Goal: Book appointment/travel/reservation

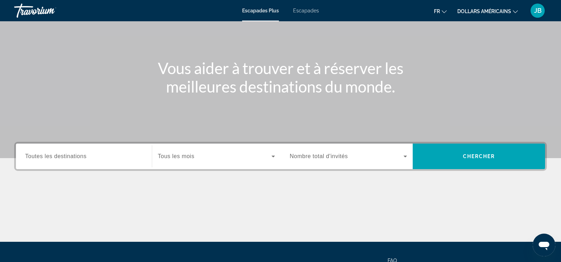
scroll to position [50, 0]
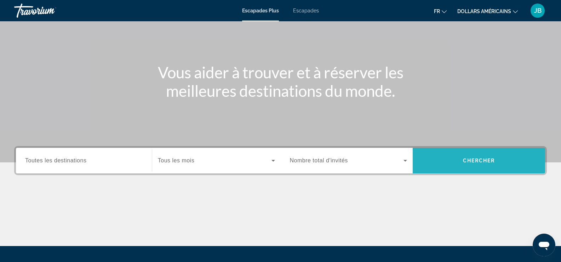
click at [507, 161] on span "Recherche" at bounding box center [479, 160] width 132 height 17
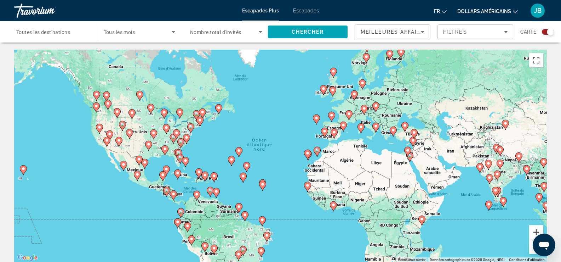
click at [536, 232] on button "Zoom avant" at bounding box center [536, 232] width 14 height 14
click at [535, 231] on button "Zoom avant" at bounding box center [536, 232] width 14 height 14
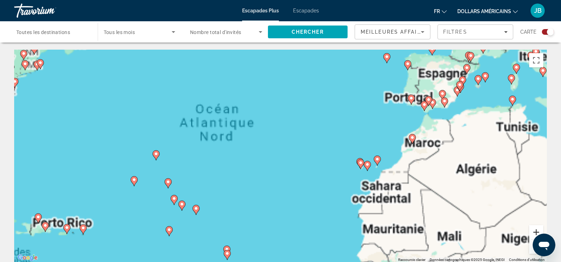
click at [534, 231] on button "Zoom avant" at bounding box center [536, 232] width 14 height 14
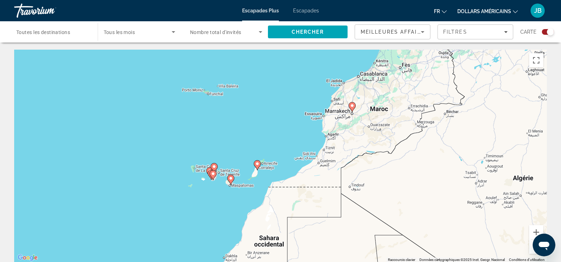
drag, startPoint x: 487, startPoint y: 201, endPoint x: 211, endPoint y: 189, distance: 276.1
click at [211, 189] on div "Pour activer le glissement avec le clavier, appuyez sur Alt+Entrée. Une fois ce…" at bounding box center [280, 156] width 533 height 212
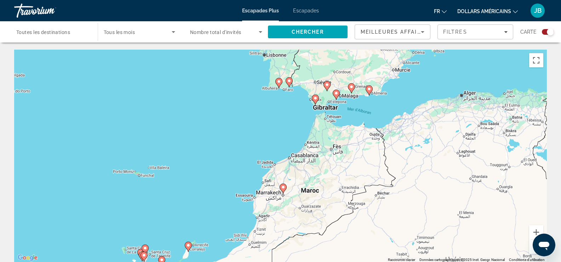
drag, startPoint x: 291, startPoint y: 90, endPoint x: 222, endPoint y: 172, distance: 107.3
click at [222, 172] on div "Pour activer le glissement avec le clavier, appuyez sur Alt+Entrée. Une fois ce…" at bounding box center [280, 156] width 533 height 212
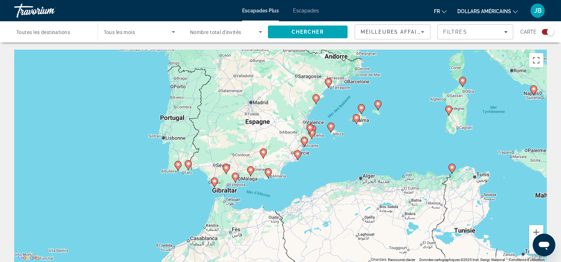
drag, startPoint x: 261, startPoint y: 126, endPoint x: 254, endPoint y: 147, distance: 21.8
click at [161, 207] on div "Pour activer le glissement avec le clavier, appuyez sur Alt+Entrée. Une fois ce…" at bounding box center [280, 156] width 533 height 212
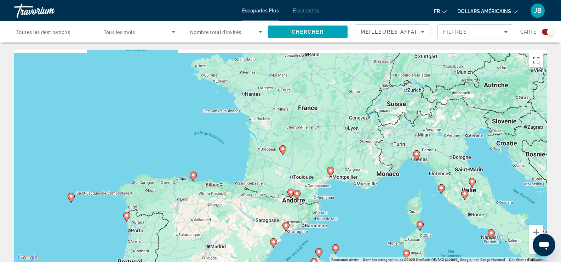
drag, startPoint x: 399, startPoint y: 95, endPoint x: 357, endPoint y: 230, distance: 141.9
click at [358, 233] on div "Pour activer le glissement avec le clavier, appuyez sur Alt+Entrée. Une fois ce…" at bounding box center [280, 156] width 533 height 212
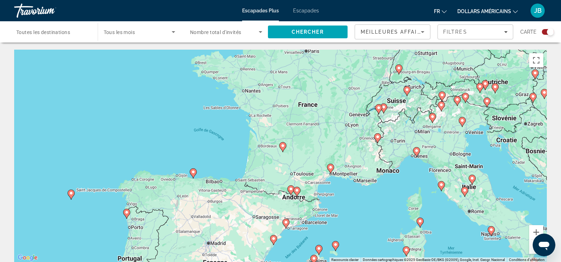
click at [332, 165] on icon "Contenu principal" at bounding box center [330, 168] width 6 height 9
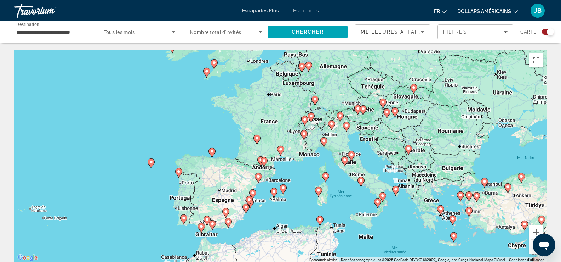
click at [282, 151] on icon "Contenu principal" at bounding box center [280, 150] width 6 height 9
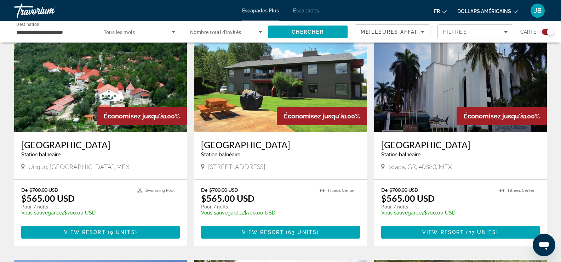
scroll to position [283, 0]
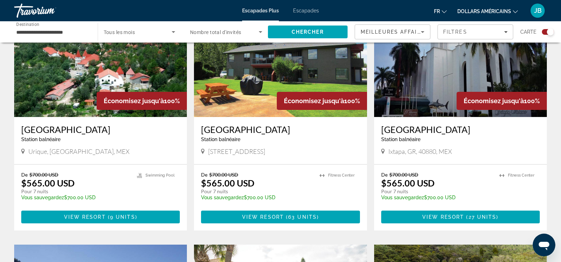
click at [516, 11] on icon "Changer de devise" at bounding box center [515, 11] width 5 height 5
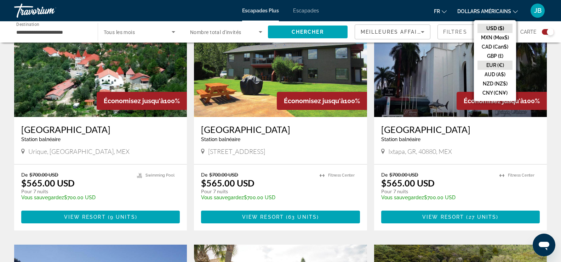
click at [491, 68] on button "EUR (€)" at bounding box center [495, 65] width 35 height 9
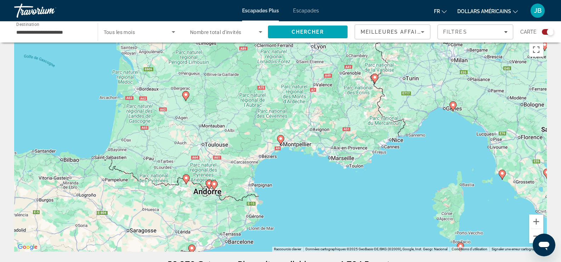
scroll to position [0, 0]
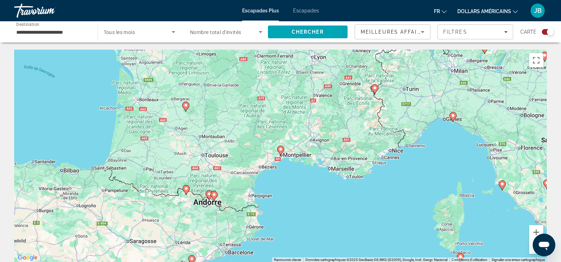
click at [214, 194] on image "Contenu principal" at bounding box center [214, 194] width 4 height 4
type input "**********"
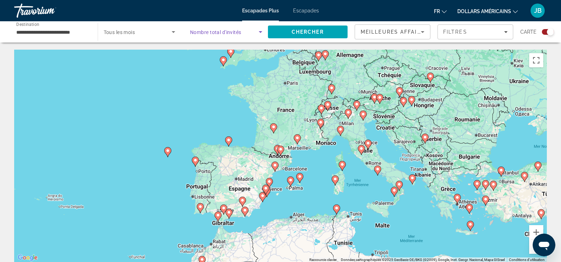
click at [261, 29] on icon "Search widget" at bounding box center [260, 32] width 8 height 8
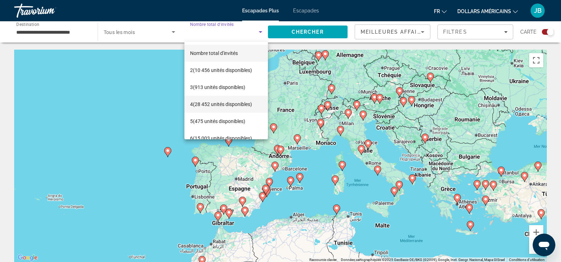
click at [226, 103] on font "(28 452 unités disponibles)" at bounding box center [222, 104] width 59 height 6
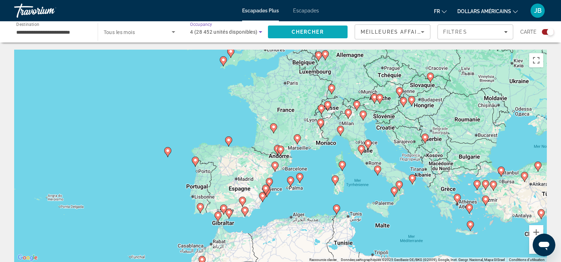
click at [314, 32] on span "Chercher" at bounding box center [308, 32] width 32 height 6
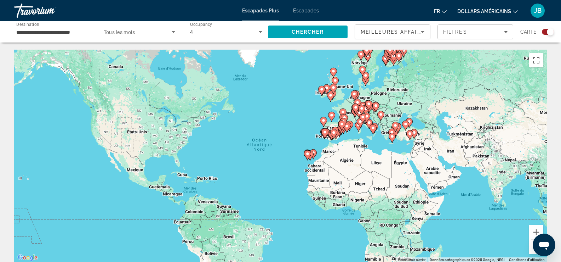
click at [551, 33] on div "Search widget" at bounding box center [550, 31] width 7 height 7
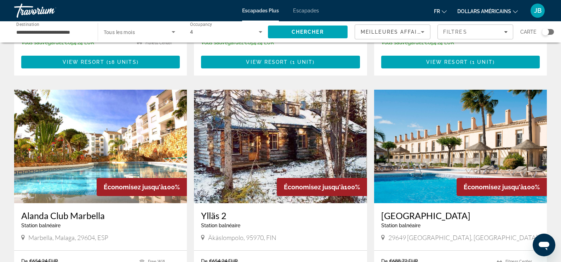
scroll to position [779, 0]
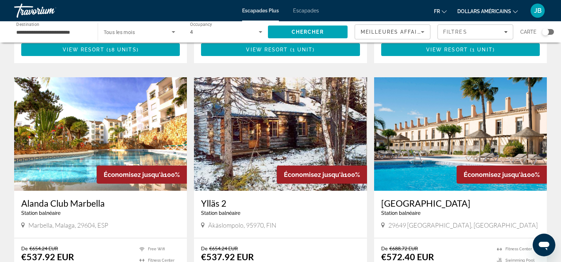
click at [264, 102] on img "Contenu principal" at bounding box center [280, 133] width 173 height 113
